Goal: Task Accomplishment & Management: Manage account settings

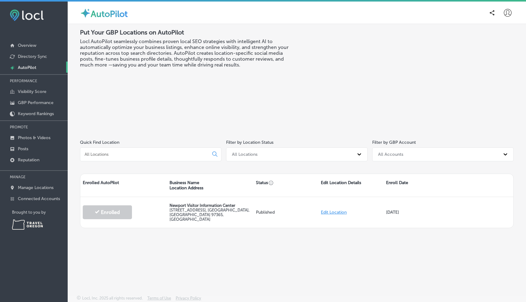
click at [29, 67] on p "AutoPilot" at bounding box center [27, 67] width 18 height 5
click at [28, 53] on link "Directory Sync" at bounding box center [34, 55] width 68 height 11
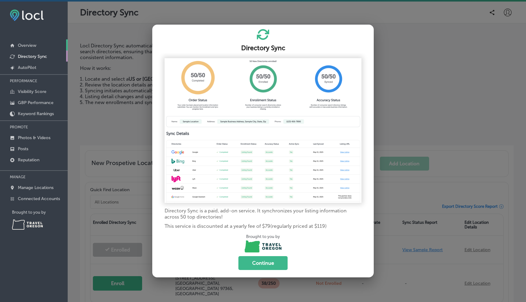
click at [27, 46] on p "Overview" at bounding box center [27, 45] width 18 height 5
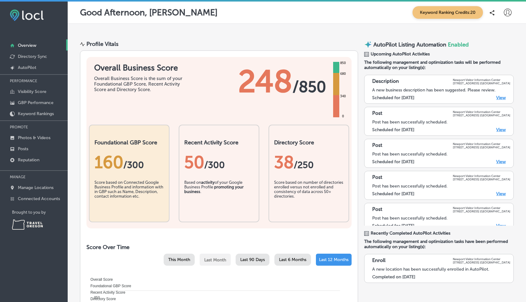
click at [502, 98] on link "View" at bounding box center [501, 97] width 10 height 5
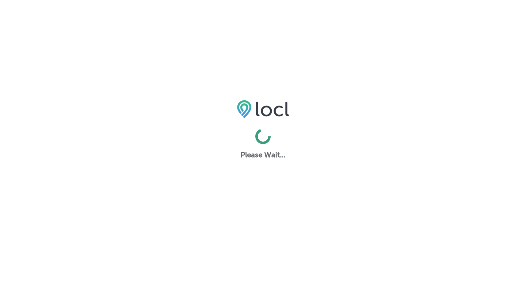
select select "US"
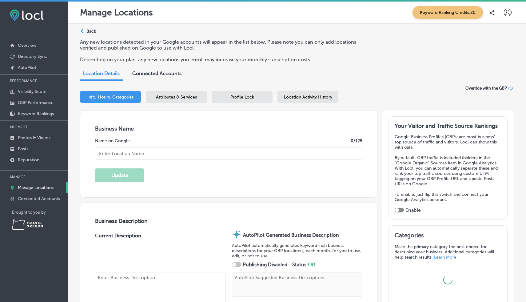
type input "Newport Visitor Information Center"
type textarea "Step into the Newport Visitor Information Center and let our knowledgeable team…"
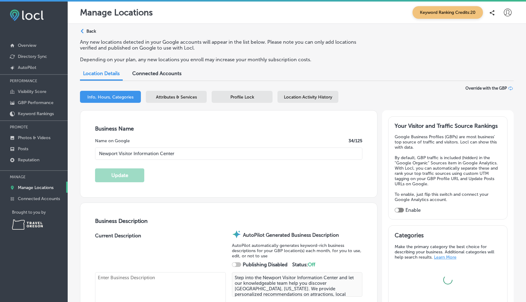
checkbox input "true"
type input "[STREET_ADDRESS]"
type input "Newport"
type input "97365"
type input "US"
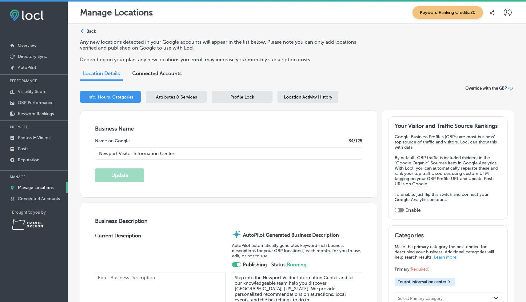
type input "+1 800 262 7844"
type input "http://discovernewport.com/"
type input "30"
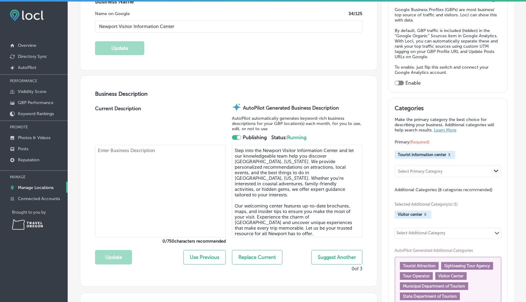
scroll to position [129, 0]
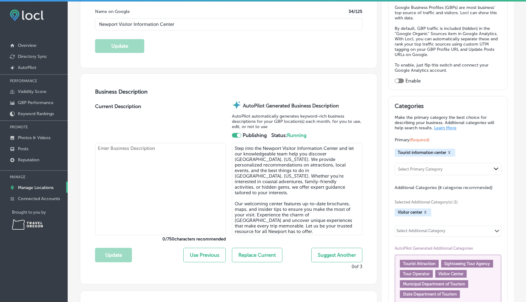
click at [247, 163] on textarea "Step into the Newport Visitor Information Center and let our knowledgeable team…" at bounding box center [297, 189] width 130 height 92
click at [252, 189] on textarea "Step into the Newport Visitor Information Center and let our knowledgeable team…" at bounding box center [297, 189] width 130 height 92
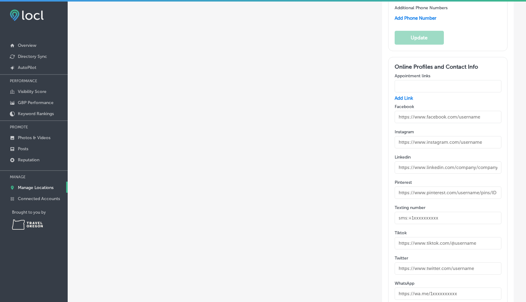
scroll to position [832, 0]
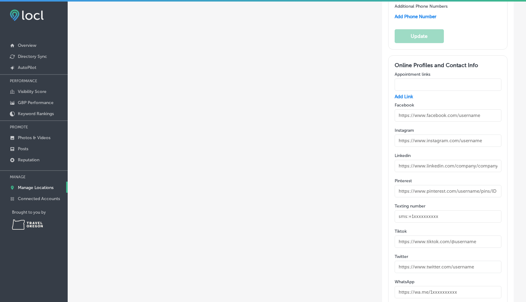
click at [474, 117] on input "text" at bounding box center [448, 115] width 107 height 12
click at [470, 114] on input "text" at bounding box center [448, 115] width 107 height 12
click at [467, 113] on input "text" at bounding box center [448, 115] width 107 height 12
paste input "https://www.facebook.com/discovernewport/"
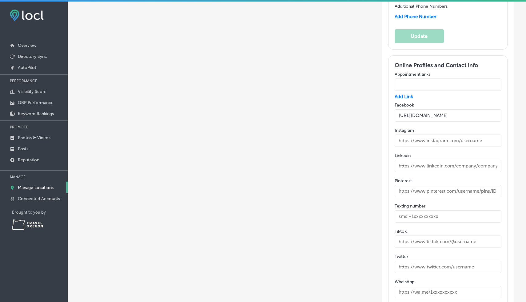
type input "https://www.facebook.com/discovernewport/"
click at [431, 136] on input "text" at bounding box center [448, 140] width 107 height 12
paste input "https://www.instagram.com/newportoregon/?hl=en"
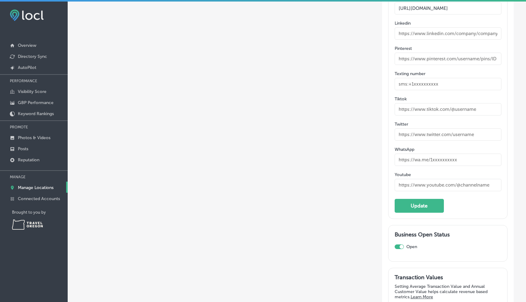
scroll to position [982, 0]
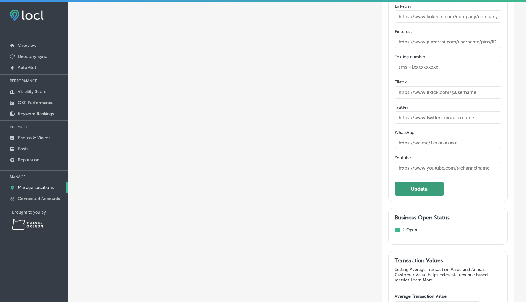
click at [406, 184] on button "Update" at bounding box center [419, 189] width 49 height 14
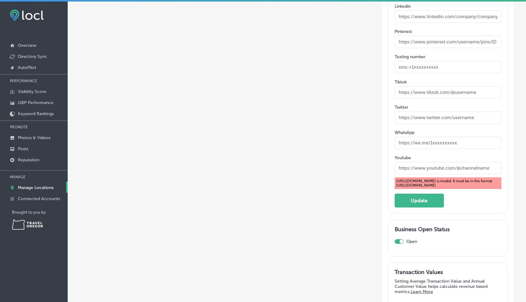
click at [437, 164] on input "text" at bounding box center [448, 168] width 107 height 12
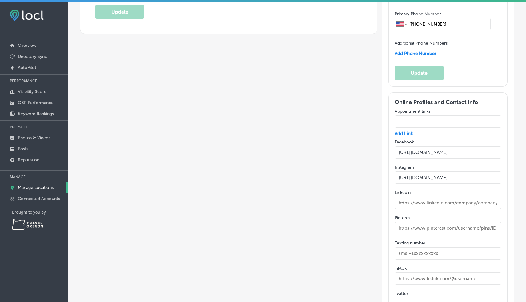
scroll to position [795, 0]
click at [422, 176] on input "https://www.instagram.com/newportoregon/?hl=en" at bounding box center [448, 178] width 107 height 12
click at [410, 176] on input "https://www.instagram.com/newportoregon/?hl=en" at bounding box center [448, 178] width 107 height 12
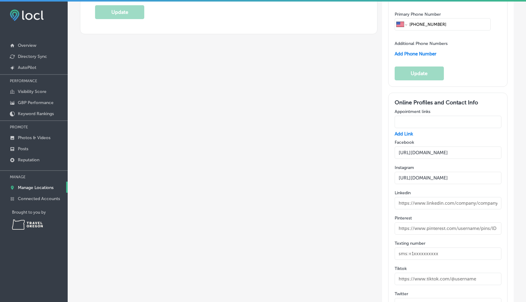
click at [410, 176] on input "https://www.instagram.com/newportoregon/?hl=en" at bounding box center [448, 178] width 107 height 12
click at [426, 175] on input "https://www.instagram.com/newportoregon/?hl=en" at bounding box center [448, 178] width 107 height 12
drag, startPoint x: 484, startPoint y: 174, endPoint x: 519, endPoint y: 175, distance: 34.8
click at [519, 175] on div "Path Created with Sketch. Back Any new locations detected in your Google accoun…" at bounding box center [297, 36] width 459 height 1615
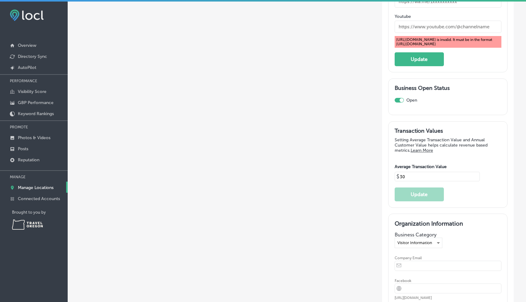
scroll to position [1150, 0]
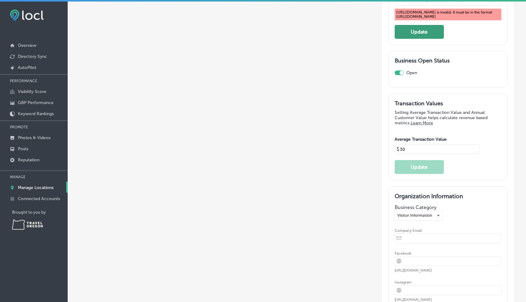
type input "https://www.instagram.com/newportoregon/"
click at [408, 37] on button "Update" at bounding box center [419, 32] width 49 height 14
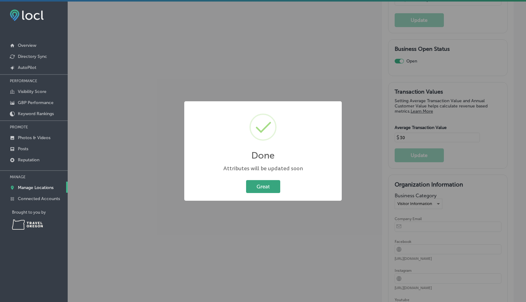
click at [268, 182] on button "Great" at bounding box center [263, 186] width 34 height 13
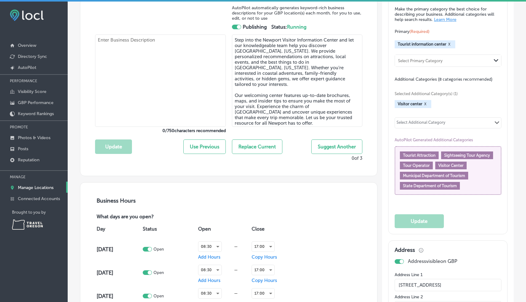
scroll to position [0, 0]
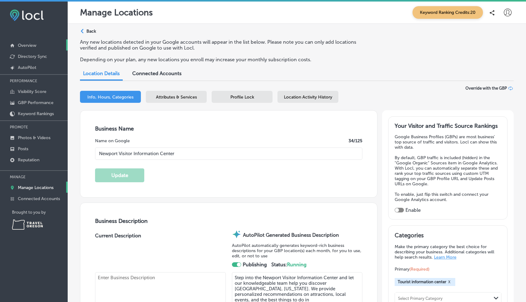
click at [33, 45] on p "Overview" at bounding box center [27, 45] width 18 height 5
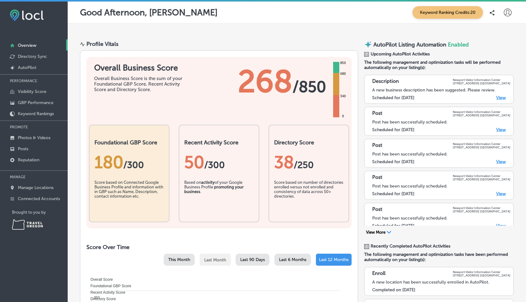
click at [501, 97] on link "View" at bounding box center [501, 97] width 10 height 5
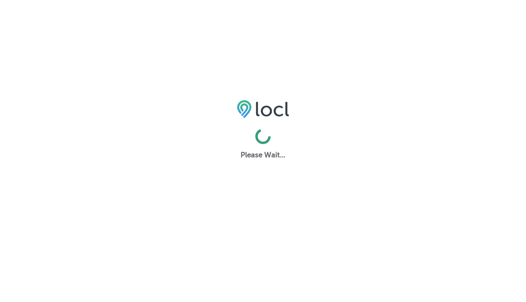
select select "US"
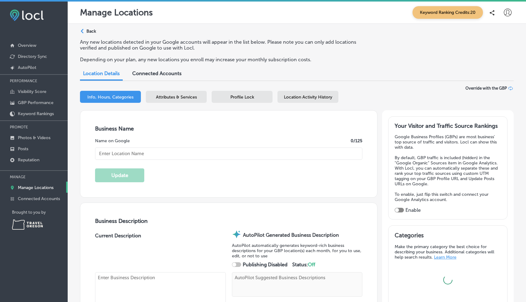
type input "Newport Visitor Information Center"
type textarea "Step into the Newport Visitor Information Center and let our knowledgeable team…"
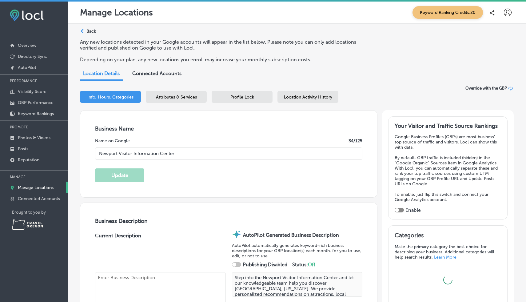
type input "[STREET_ADDRESS]"
type input "[GEOGRAPHIC_DATA]"
type input "97365"
type input "US"
type input "[URL][DOMAIN_NAME]"
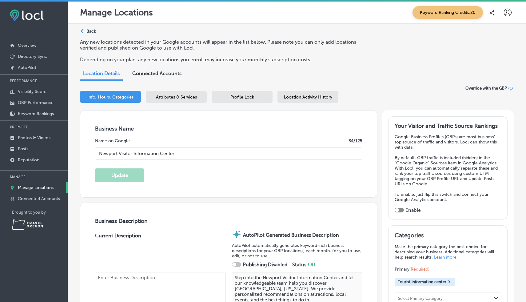
type input "30"
type input "+1 800 262 7844"
checkbox input "true"
click at [171, 77] on div "Connected Accounts" at bounding box center [157, 73] width 58 height 13
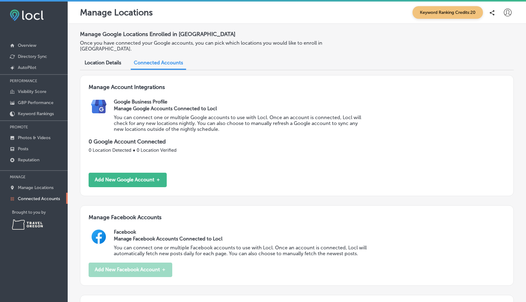
click at [98, 60] on span "Location Details" at bounding box center [103, 63] width 37 height 6
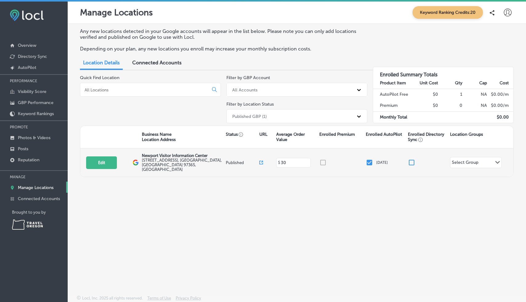
click at [470, 161] on div "Select Group" at bounding box center [465, 163] width 26 height 7
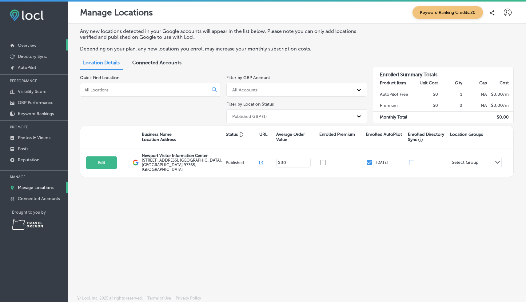
click at [34, 44] on p "Overview" at bounding box center [27, 45] width 18 height 5
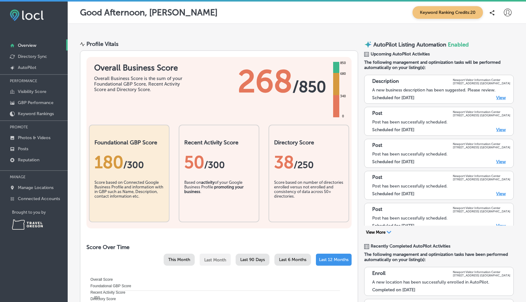
click at [499, 130] on link "View" at bounding box center [501, 129] width 10 height 5
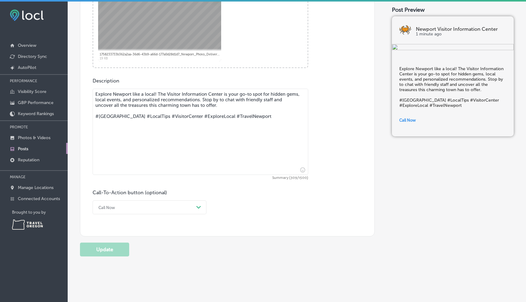
scroll to position [256, 0]
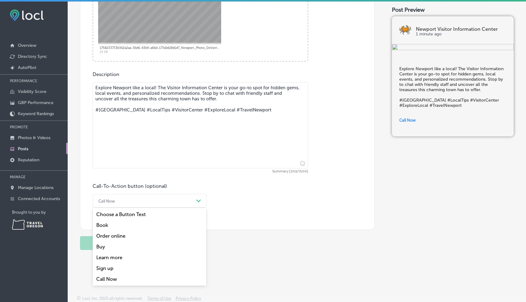
click at [151, 201] on div "Call Now" at bounding box center [144, 201] width 98 height 10
click at [114, 255] on div "Learn more" at bounding box center [150, 257] width 114 height 11
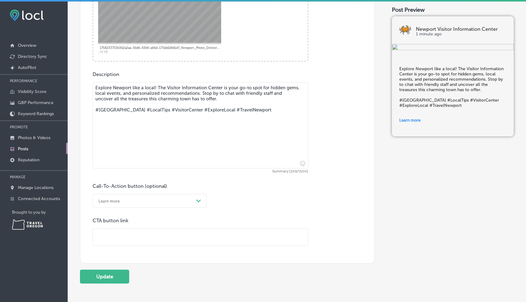
click at [127, 234] on input "text" at bounding box center [200, 237] width 215 height 17
paste input "https://www.discovernewport.com/"
type input "https://www.discovernewport.com/"
click at [107, 276] on button "Update" at bounding box center [104, 277] width 49 height 14
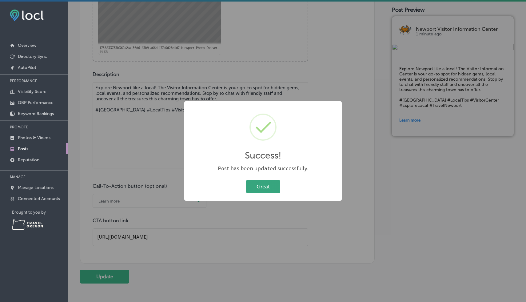
click at [261, 186] on button "Great" at bounding box center [263, 186] width 34 height 13
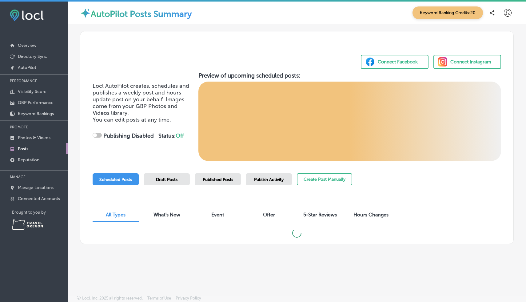
checkbox input "true"
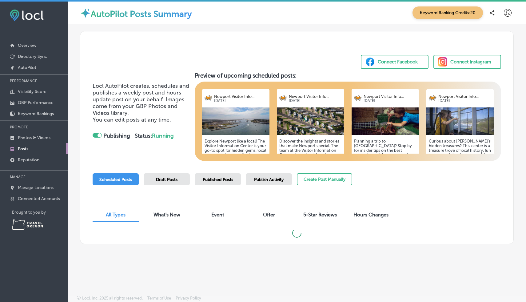
click at [310, 129] on img at bounding box center [310, 121] width 67 height 28
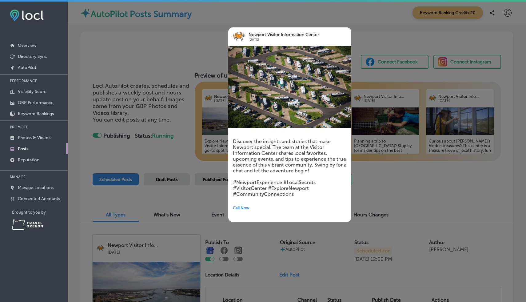
click at [158, 154] on div at bounding box center [263, 151] width 526 height 302
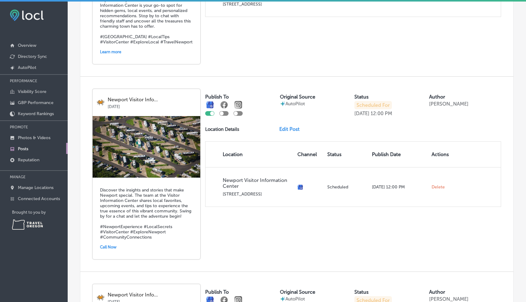
scroll to position [337, 0]
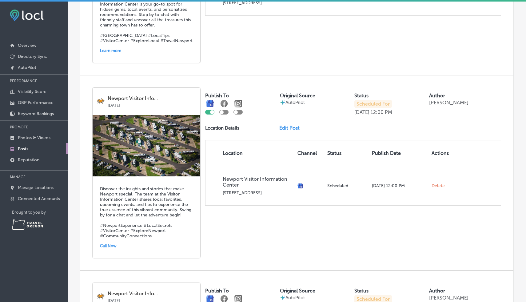
click at [151, 203] on h5 "Discover the insights and stories that make Newport special. The team at the Vi…" at bounding box center [146, 212] width 93 height 52
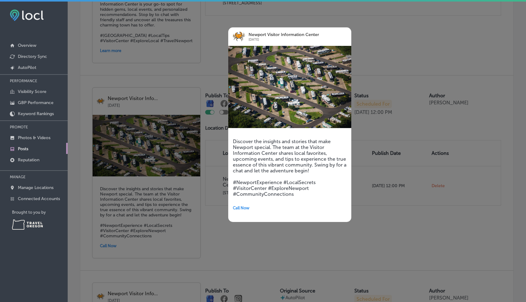
click at [150, 203] on div at bounding box center [263, 151] width 526 height 302
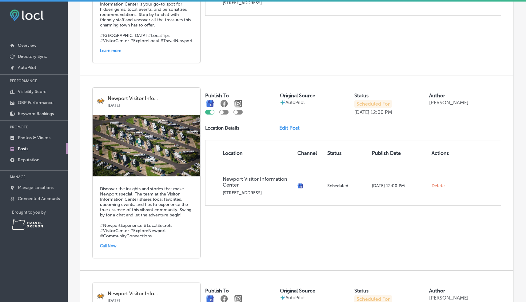
click at [24, 150] on p "Posts" at bounding box center [23, 148] width 10 height 5
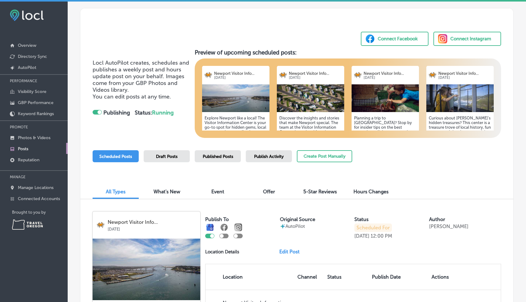
scroll to position [22, 0]
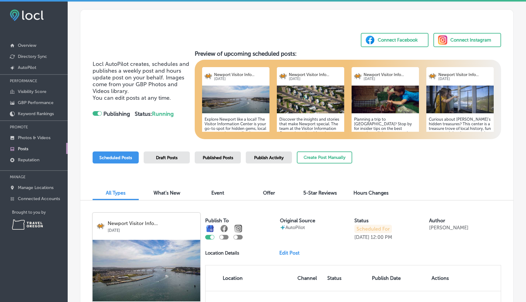
click at [169, 193] on span "What's New" at bounding box center [167, 193] width 27 height 6
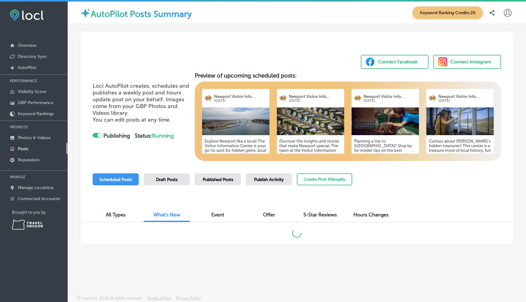
click at [125, 212] on span "All Types" at bounding box center [116, 215] width 20 height 6
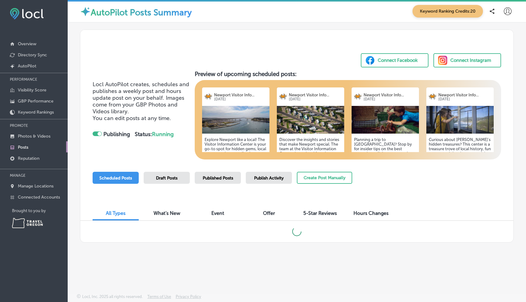
click at [160, 178] on span "Draft Posts" at bounding box center [167, 177] width 22 height 5
click at [122, 181] on div "Scheduled Posts" at bounding box center [116, 178] width 46 height 12
click at [29, 145] on link "Posts" at bounding box center [34, 146] width 68 height 11
click at [27, 135] on p "Photos & Videos" at bounding box center [34, 136] width 33 height 5
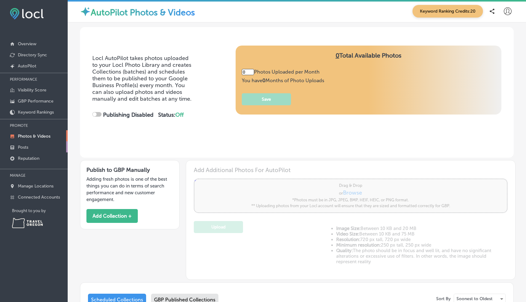
type input "5"
checkbox input "true"
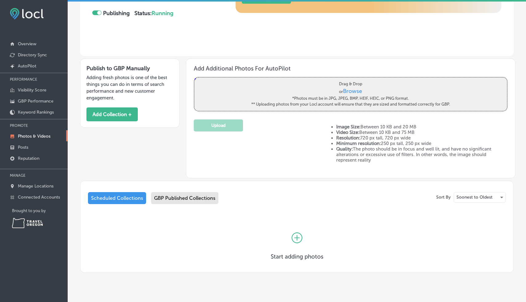
scroll to position [93, 0]
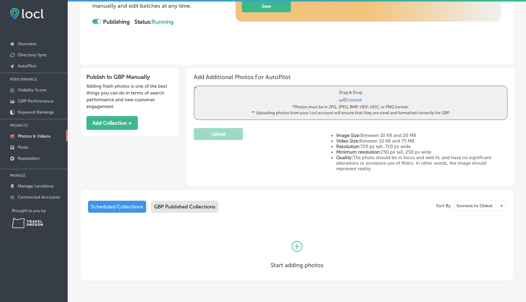
click at [354, 99] on span "Browse" at bounding box center [352, 99] width 19 height 7
click at [354, 88] on input "Drag & Drop or Browse *Photos must be in JPG, JPEG, BMP, HEIF, HEIC, or PNG for…" at bounding box center [350, 87] width 313 height 2
type input "C:\fakepath\1.png"
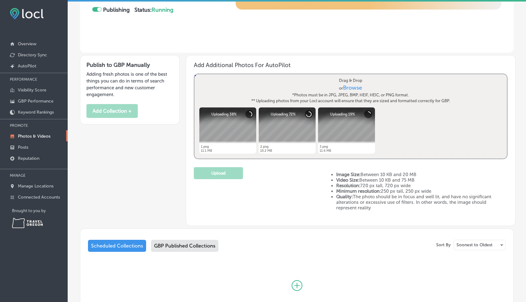
scroll to position [104, 0]
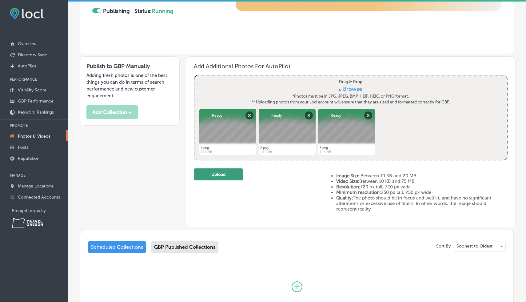
click at [221, 174] on button "Upload" at bounding box center [218, 174] width 49 height 12
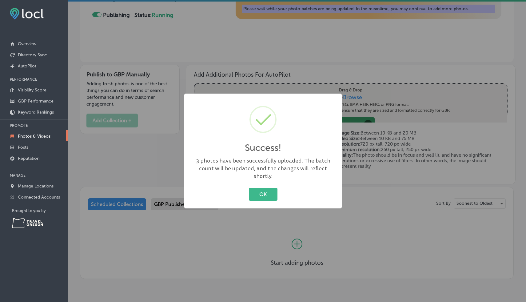
scroll to position [108, 0]
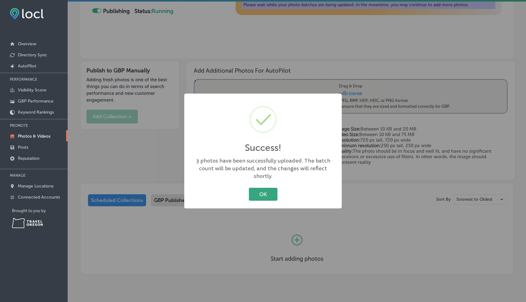
click at [262, 194] on button "OK" at bounding box center [263, 194] width 29 height 13
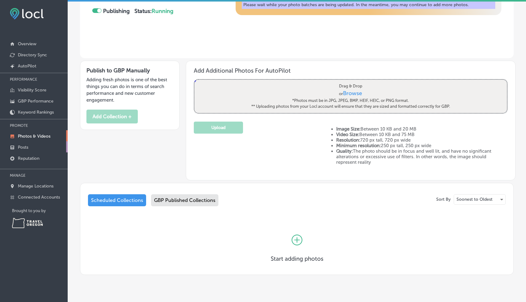
click at [22, 147] on p "Posts" at bounding box center [23, 147] width 10 height 5
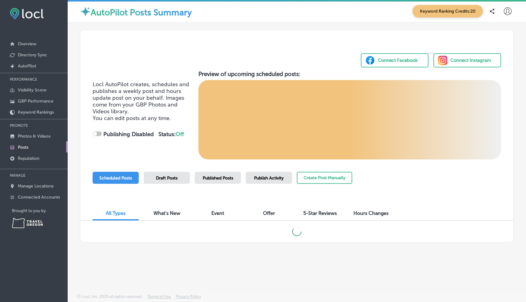
checkbox input "true"
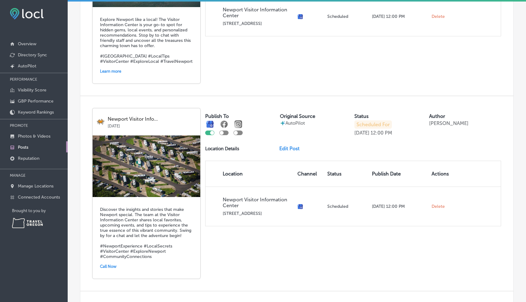
scroll to position [329, 0]
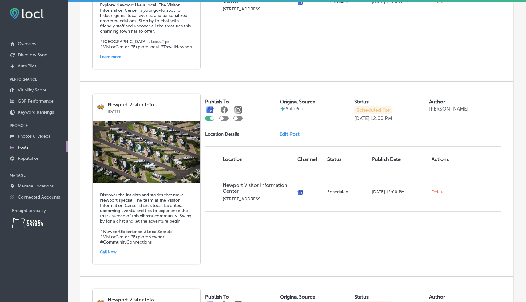
click at [165, 175] on img at bounding box center [147, 152] width 108 height 62
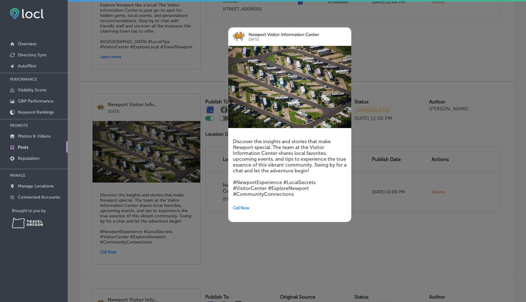
click at [162, 201] on div at bounding box center [263, 151] width 526 height 302
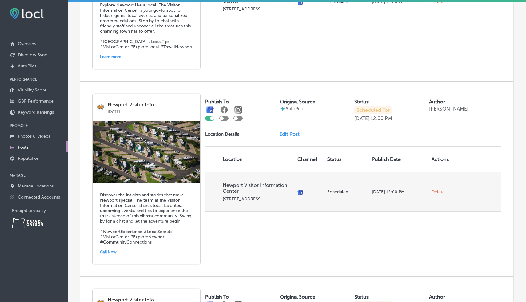
click at [406, 193] on p "Oct 3, 2025 12:00 PM" at bounding box center [399, 191] width 55 height 5
click at [255, 184] on p "Newport Visitor Information Center" at bounding box center [258, 188] width 70 height 12
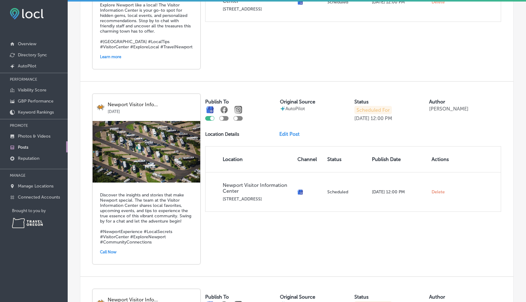
click at [286, 133] on link "Edit Post" at bounding box center [291, 134] width 25 height 6
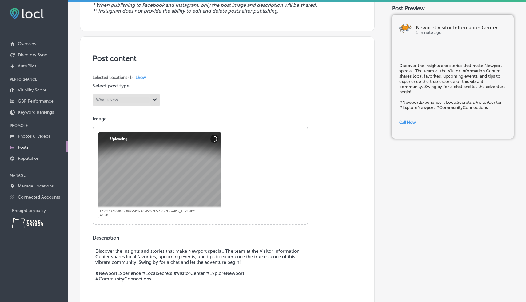
scroll to position [91, 0]
click at [200, 158] on div at bounding box center [159, 174] width 123 height 86
click at [168, 158] on div at bounding box center [159, 174] width 123 height 86
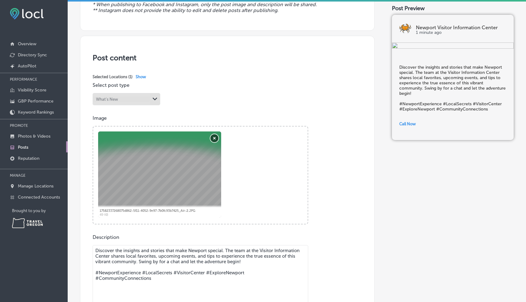
click at [213, 136] on button "Remove" at bounding box center [214, 138] width 8 height 8
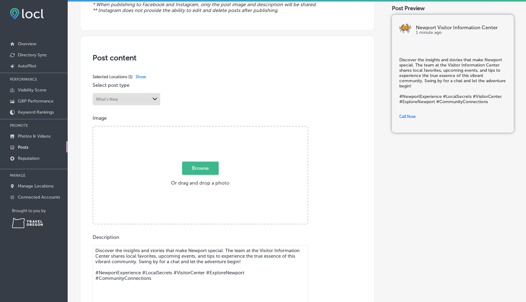
click at [194, 169] on span "Browse" at bounding box center [200, 168] width 37 height 13
click at [194, 128] on input "Browse Or drag and drop a photo" at bounding box center [200, 127] width 214 height 2
type input "C:\fakepath\2.png"
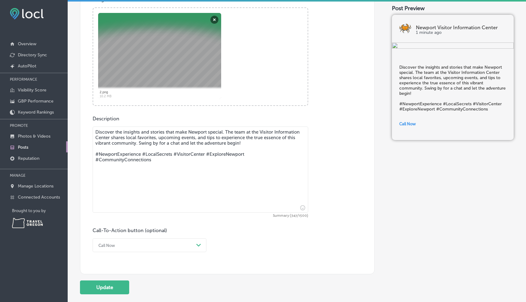
scroll to position [256, 0]
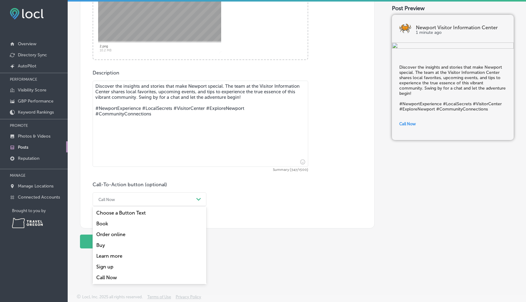
click at [141, 196] on div "Call Now" at bounding box center [144, 199] width 98 height 10
click at [104, 255] on div "Learn more" at bounding box center [150, 255] width 114 height 11
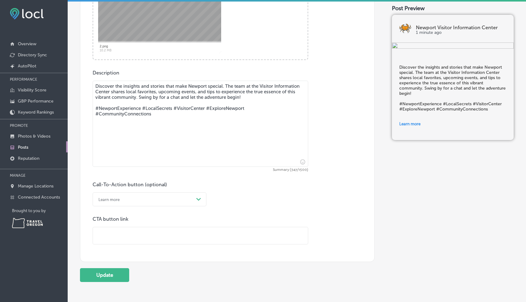
click at [114, 235] on input "text" at bounding box center [200, 235] width 215 height 17
paste input "https://www.discovernewport.com/"
type input "https://www.discovernewport.com/"
click at [101, 279] on button "Update" at bounding box center [104, 275] width 49 height 14
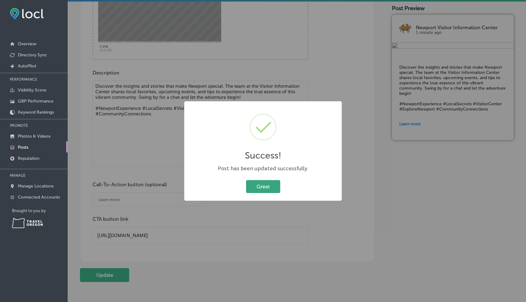
click at [257, 183] on button "Great" at bounding box center [263, 186] width 34 height 13
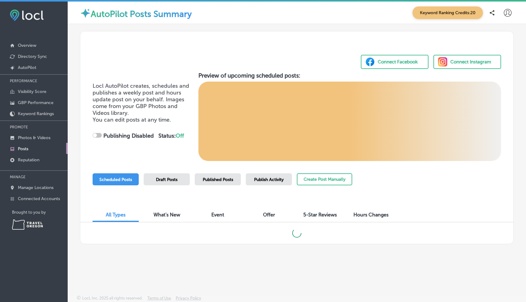
click at [24, 146] on p "Posts" at bounding box center [23, 148] width 10 height 5
checkbox input "true"
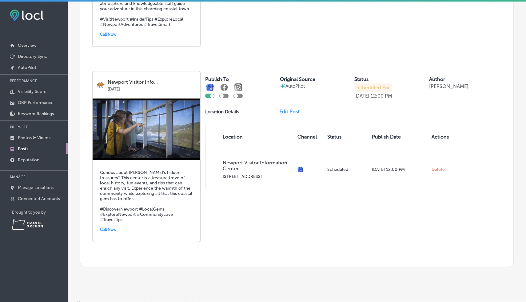
scroll to position [2, 0]
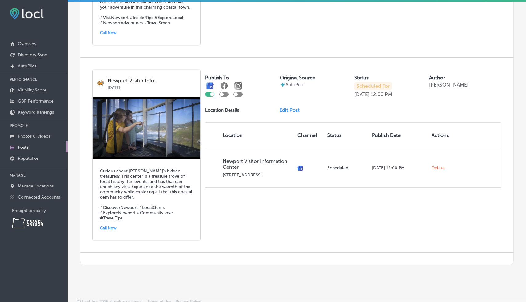
click at [290, 107] on link "Edit Post" at bounding box center [291, 110] width 25 height 6
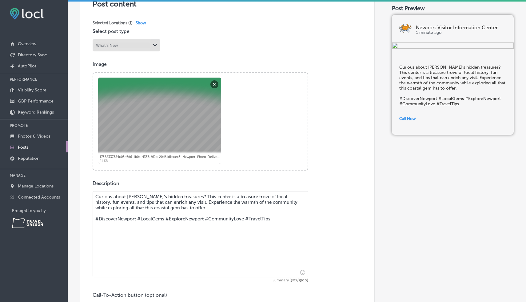
scroll to position [153, 0]
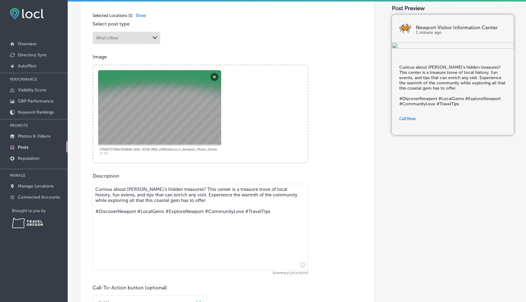
drag, startPoint x: 213, startPoint y: 189, endPoint x: 189, endPoint y: 188, distance: 24.0
click at [189, 188] on textarea "Curious about Newport’s hidden treasures? This center is a treasure trove of lo…" at bounding box center [201, 227] width 216 height 86
click at [180, 198] on textarea "Curious about Newport’s hidden treasures? Newport is a treasure trove of local …" at bounding box center [201, 227] width 216 height 86
click at [217, 202] on textarea "Curious about Newport’s hidden treasures? Newport is a treasure trove of local …" at bounding box center [201, 227] width 216 height 86
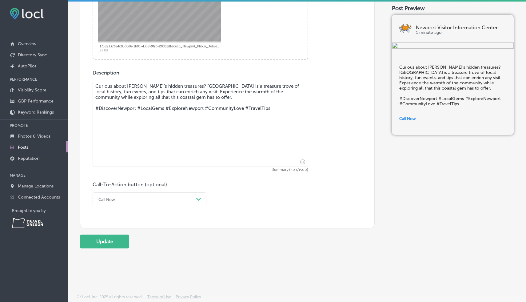
scroll to position [256, 0]
type textarea "Curious about Newport’s hidden treasures? Newport is a treasure trove of local …"
click at [111, 239] on button "Update" at bounding box center [104, 241] width 49 height 14
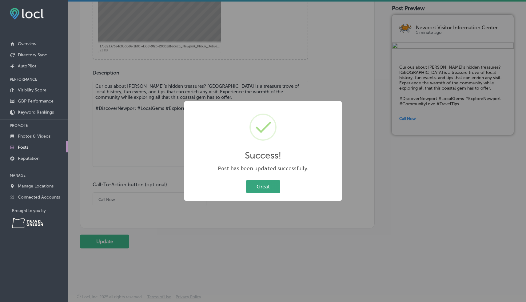
click at [270, 187] on button "Great" at bounding box center [263, 186] width 34 height 13
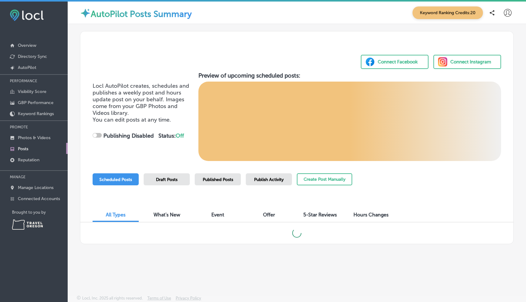
checkbox input "true"
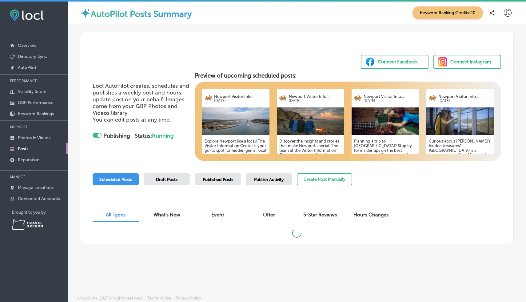
scroll to position [2, 0]
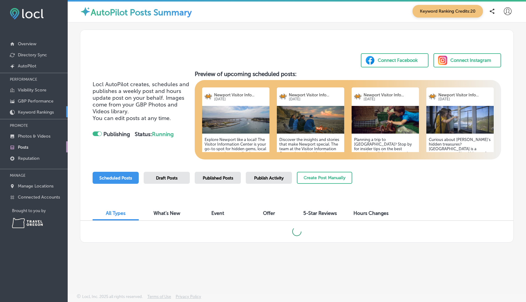
click at [28, 111] on p "Keyword Rankings" at bounding box center [36, 112] width 36 height 5
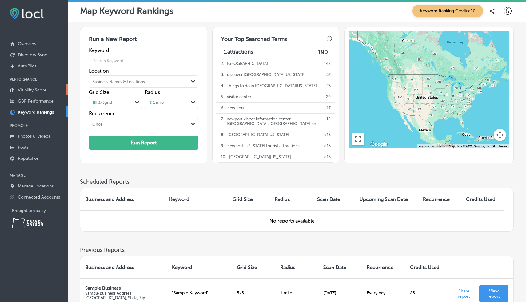
click at [30, 88] on p "Visibility Score" at bounding box center [32, 89] width 29 height 5
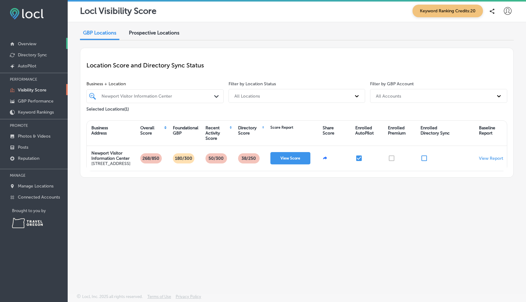
click at [24, 41] on p "Overview" at bounding box center [27, 43] width 18 height 5
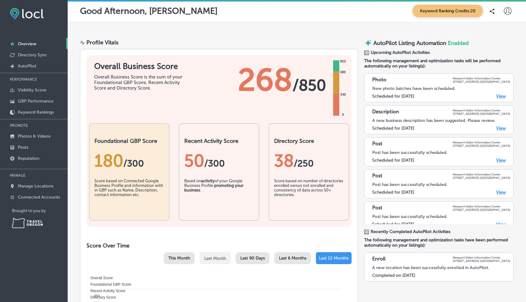
click at [502, 96] on link "View" at bounding box center [501, 96] width 10 height 5
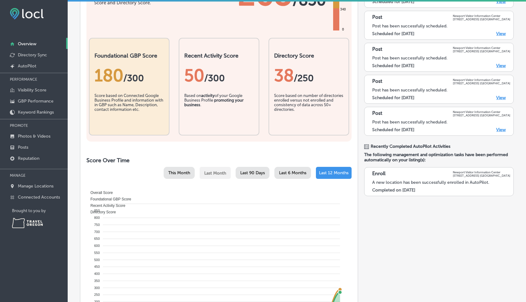
scroll to position [140, 0]
